Goal: Navigation & Orientation: Understand site structure

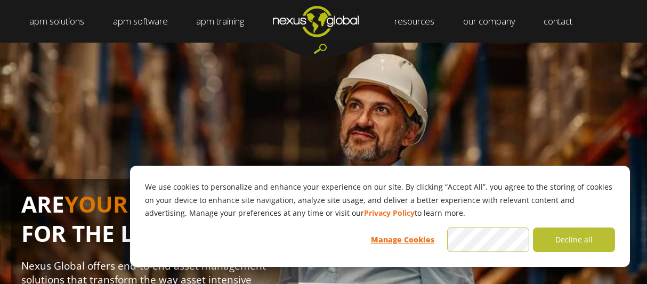
scroll to position [6, 0]
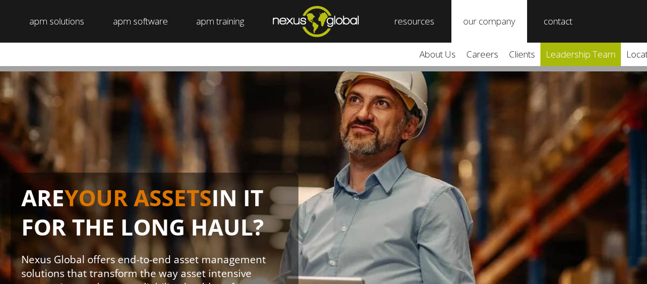
click at [577, 55] on link "leadership team" at bounding box center [581, 54] width 80 height 23
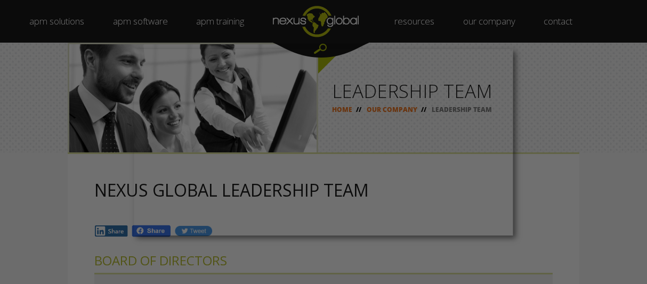
click at [78, 20] on div at bounding box center [327, 143] width 654 height 287
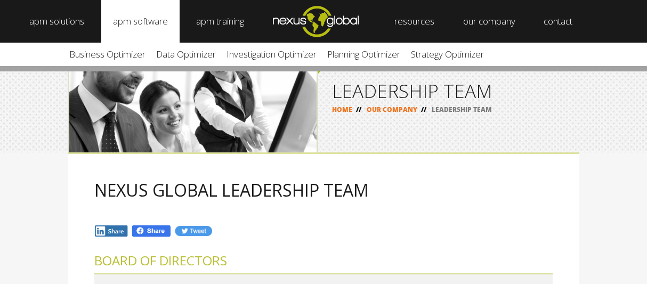
click at [134, 20] on link "apm software" at bounding box center [140, 21] width 78 height 43
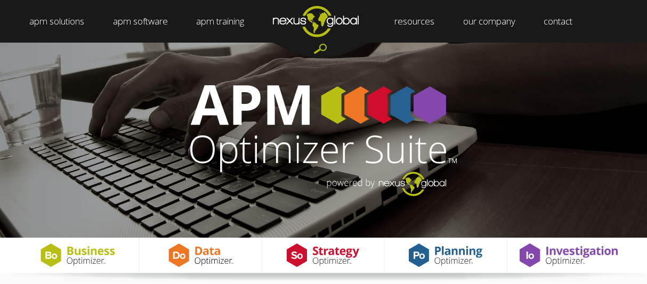
click at [333, 25] on img "Navigation Menu" at bounding box center [316, 21] width 114 height 42
